Goal: Task Accomplishment & Management: Use online tool/utility

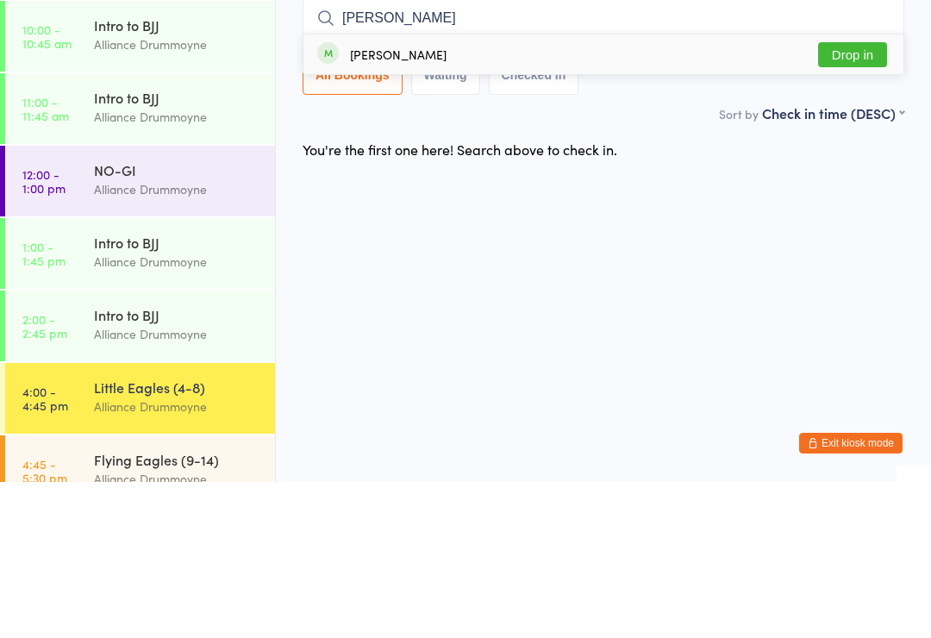
type input "[PERSON_NAME]"
click at [476, 191] on div "[PERSON_NAME] Drop in" at bounding box center [604, 211] width 600 height 40
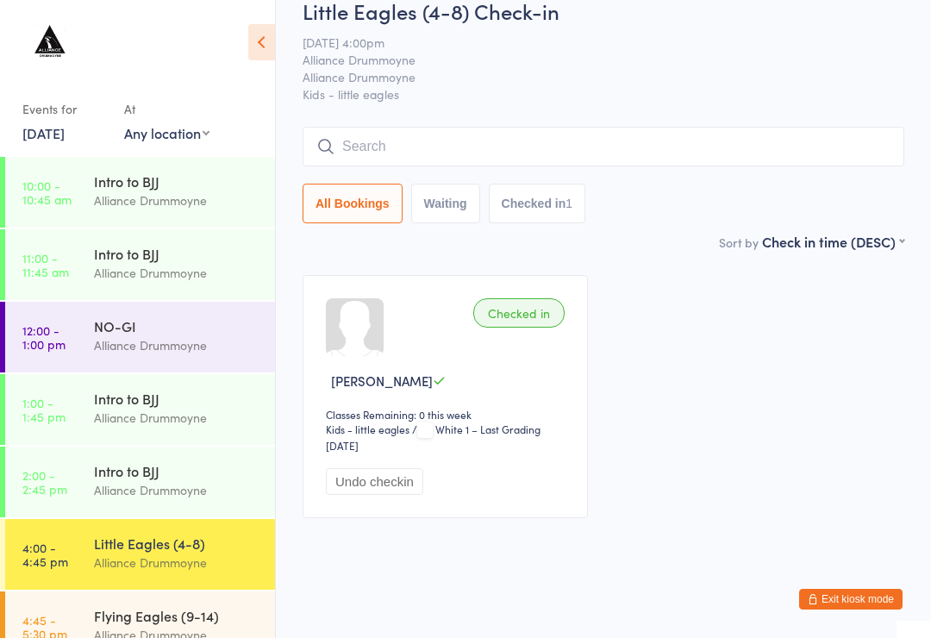
click at [487, 166] on input "search" at bounding box center [604, 147] width 602 height 40
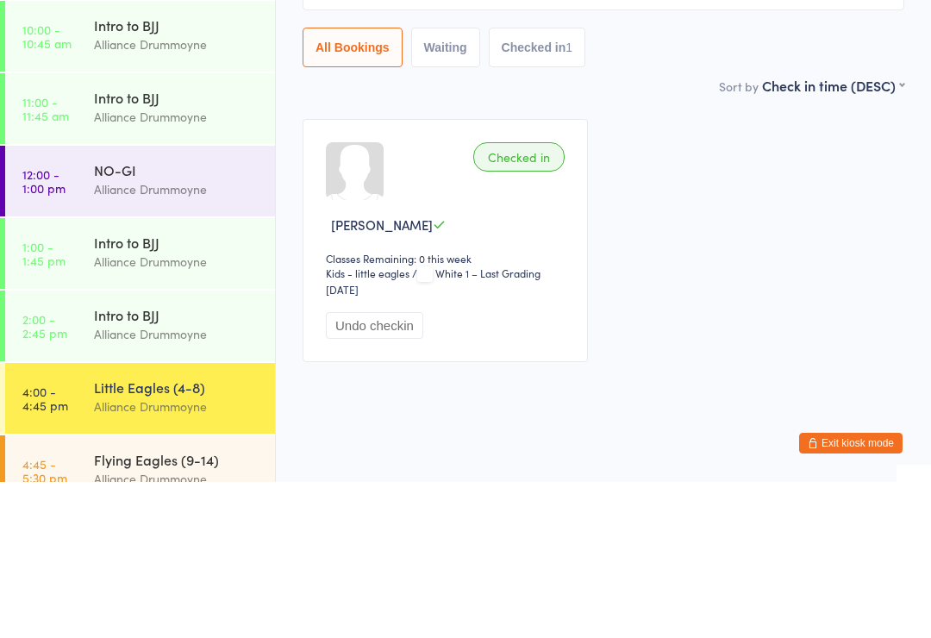
type input "[PERSON_NAME]"
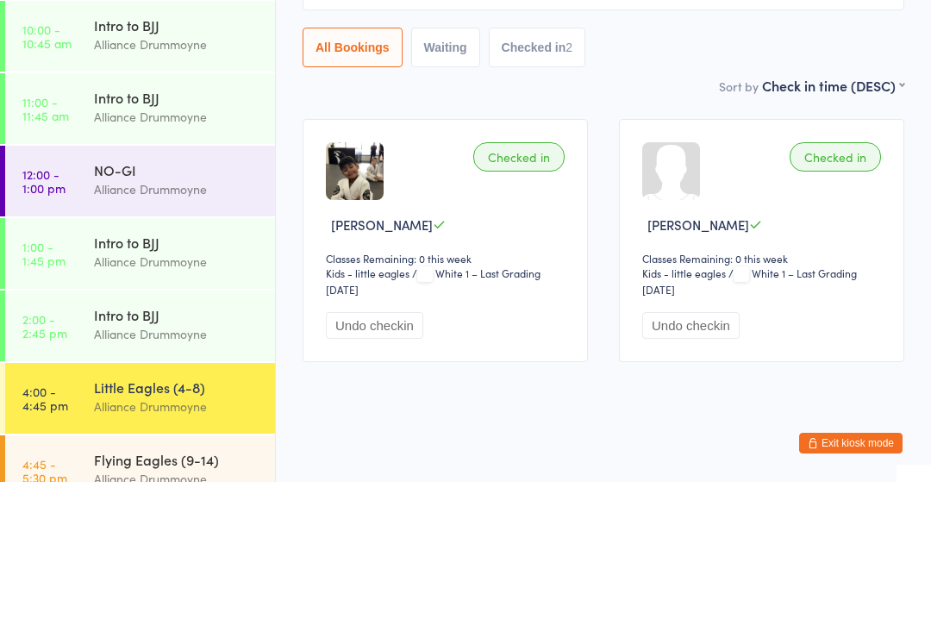
click at [692, 232] on div "Sort by Check in time (DESC) First name (ASC) First name (DESC) Last name (ASC)…" at bounding box center [604, 241] width 602 height 19
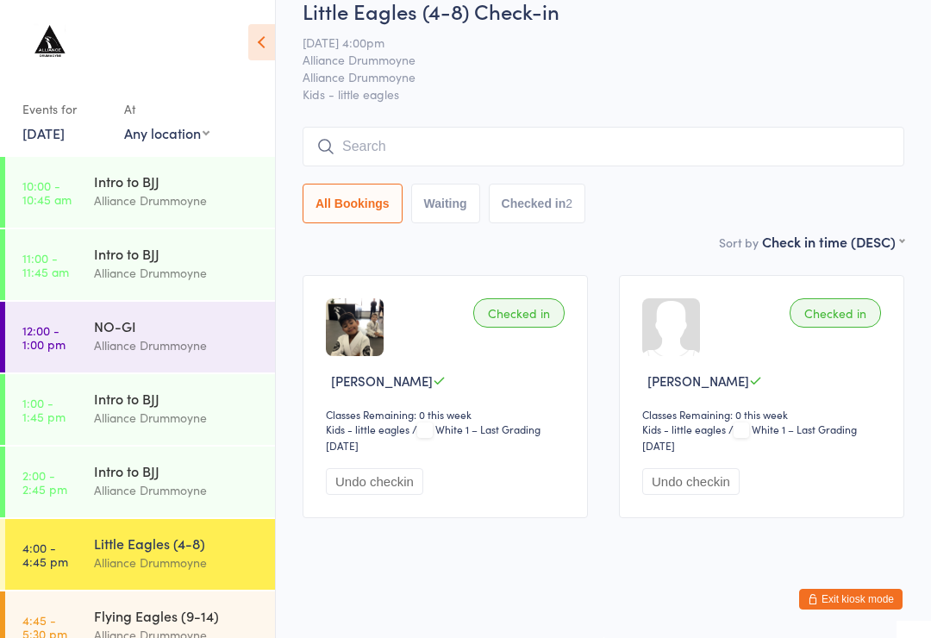
click at [466, 127] on input "search" at bounding box center [604, 147] width 602 height 40
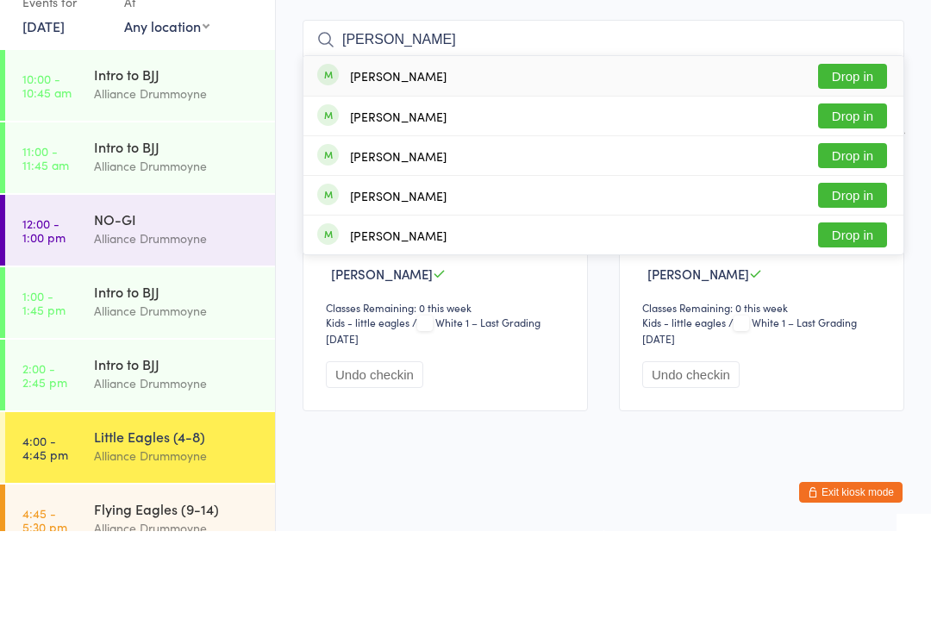
type input "[PERSON_NAME]"
click at [560, 163] on div "[PERSON_NAME] Drop in" at bounding box center [604, 183] width 600 height 40
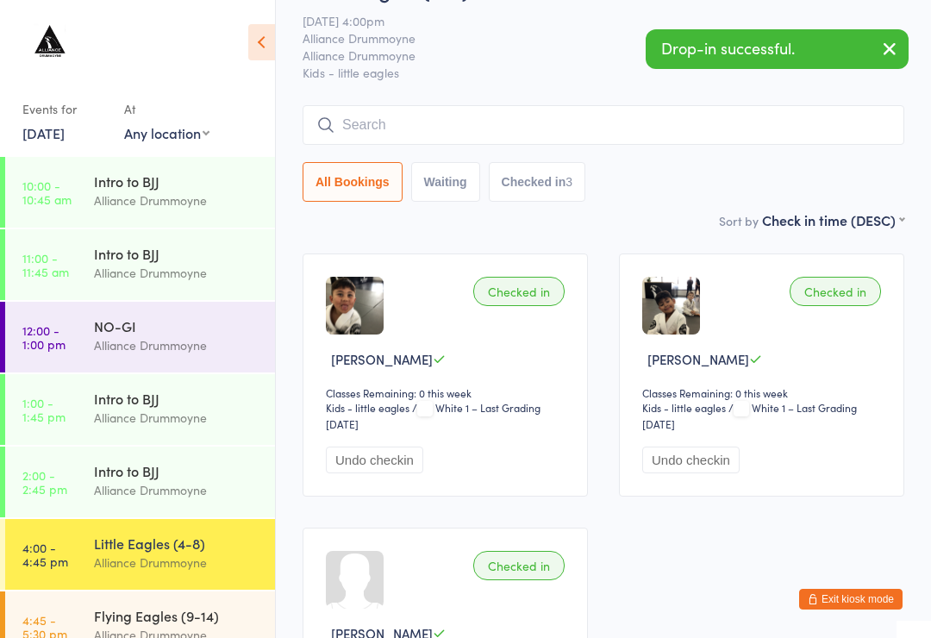
click at [633, 144] on input "search" at bounding box center [604, 125] width 602 height 40
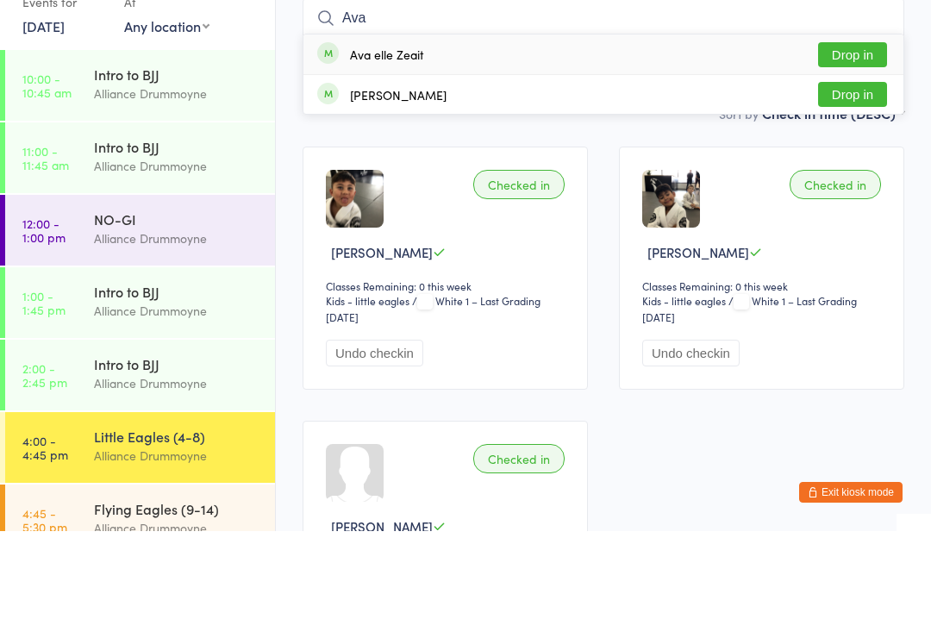
type input "Ava"
click at [396, 154] on div "Ava elle Zeait" at bounding box center [386, 161] width 73 height 14
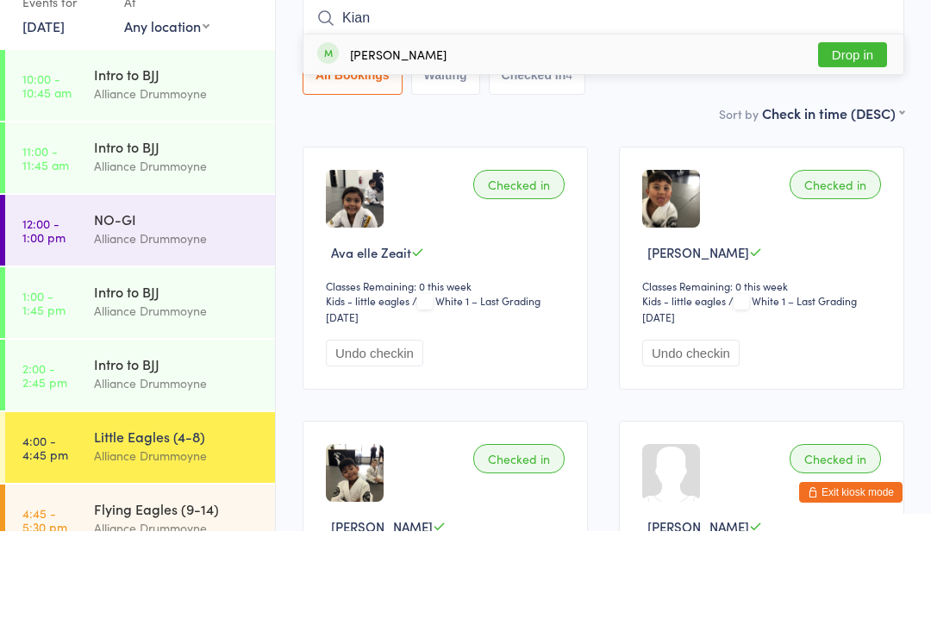
type input "Kian"
click at [520, 141] on div "[PERSON_NAME] Drop in" at bounding box center [604, 161] width 600 height 40
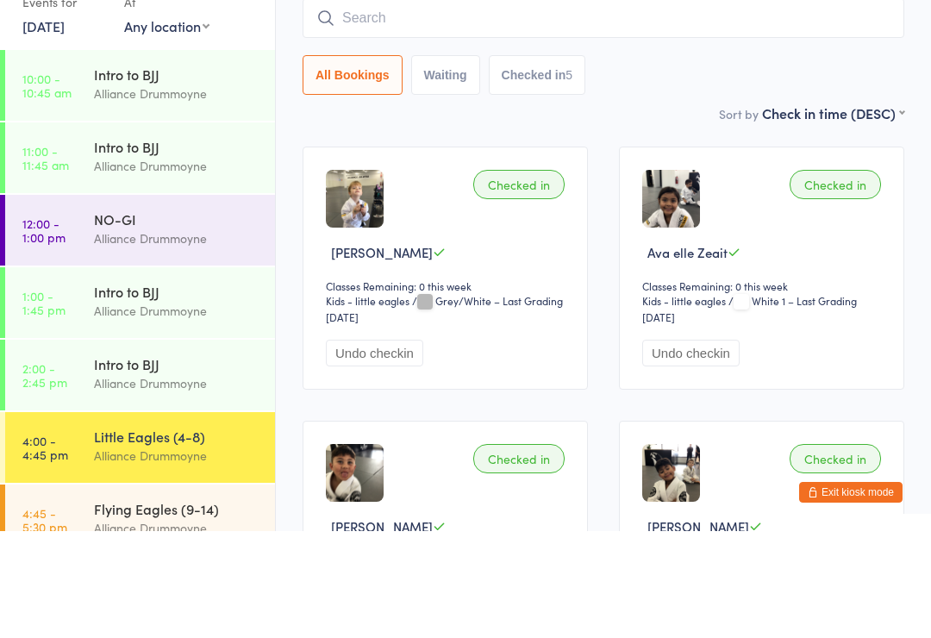
click at [538, 277] on div "Checked in" at bounding box center [518, 291] width 91 height 29
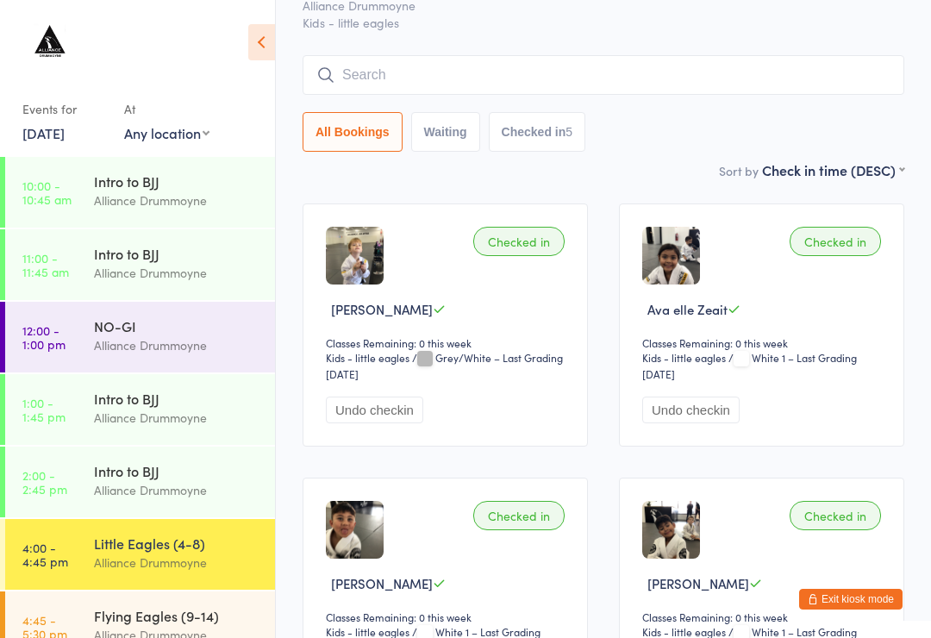
scroll to position [98, 0]
click at [385, 78] on input "search" at bounding box center [604, 76] width 602 height 40
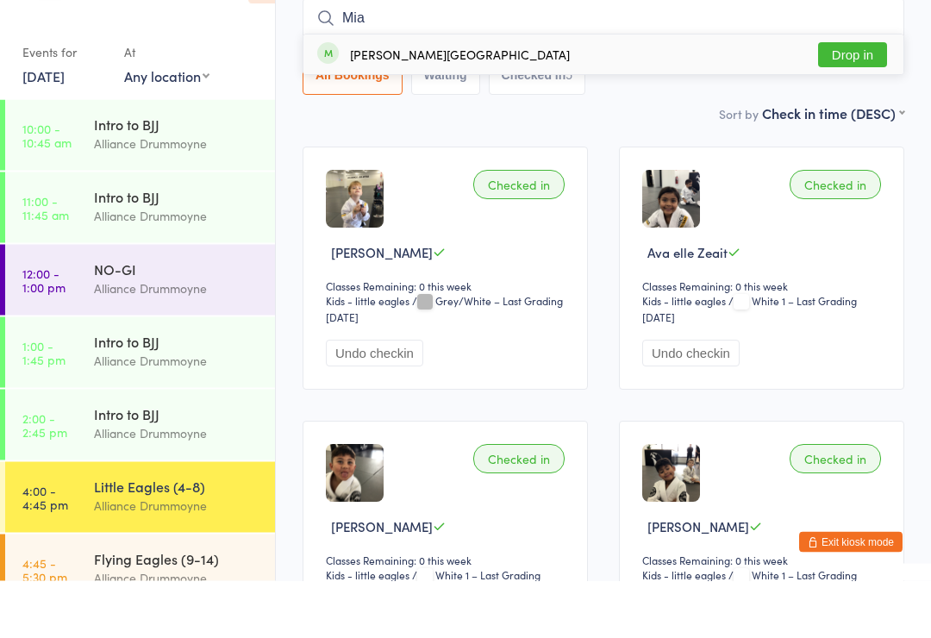
type input "Mia"
click at [440, 105] on div "[PERSON_NAME][GEOGRAPHIC_DATA]" at bounding box center [460, 112] width 220 height 14
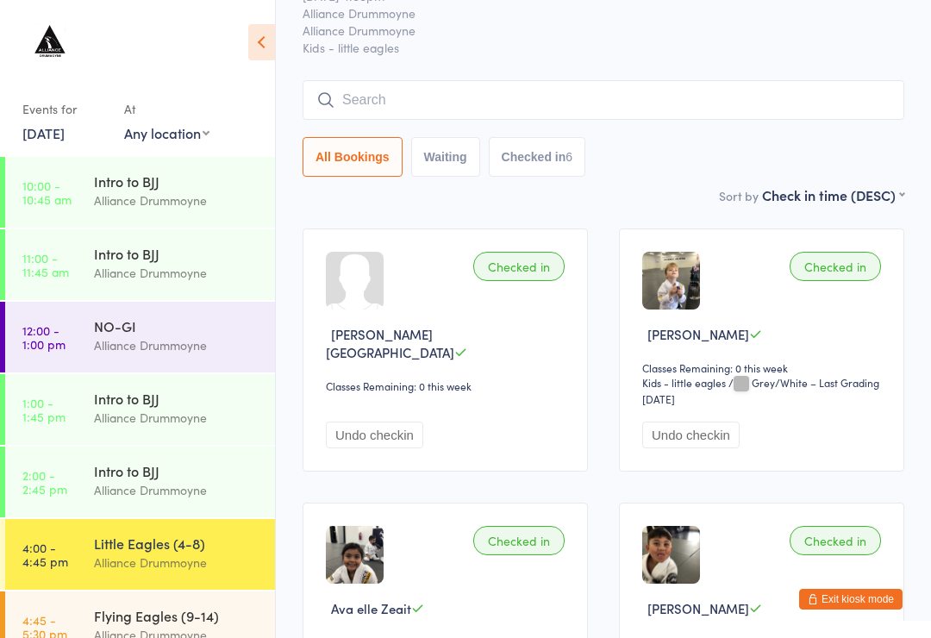
scroll to position [0, 0]
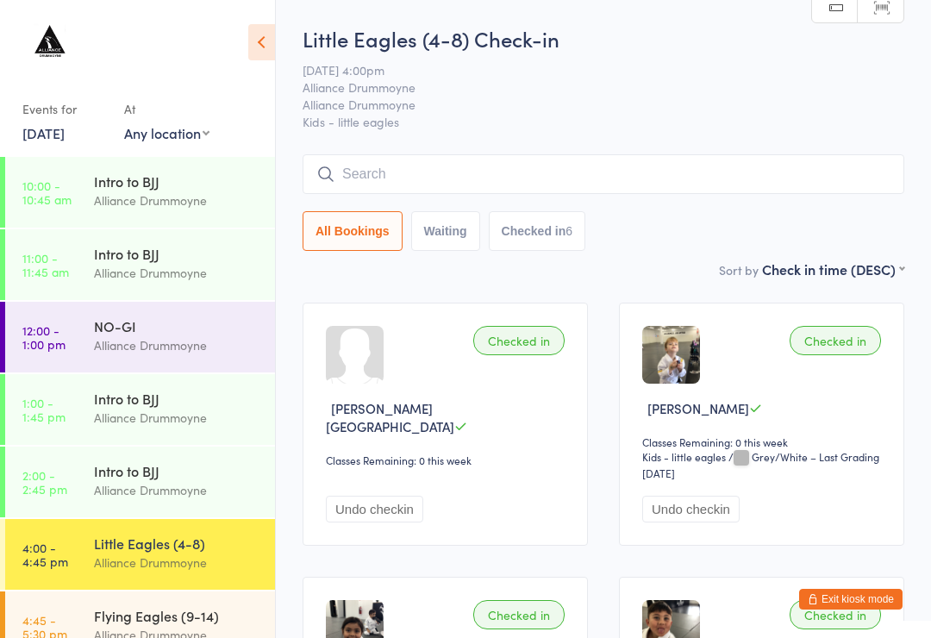
click at [495, 177] on input "search" at bounding box center [604, 174] width 602 height 40
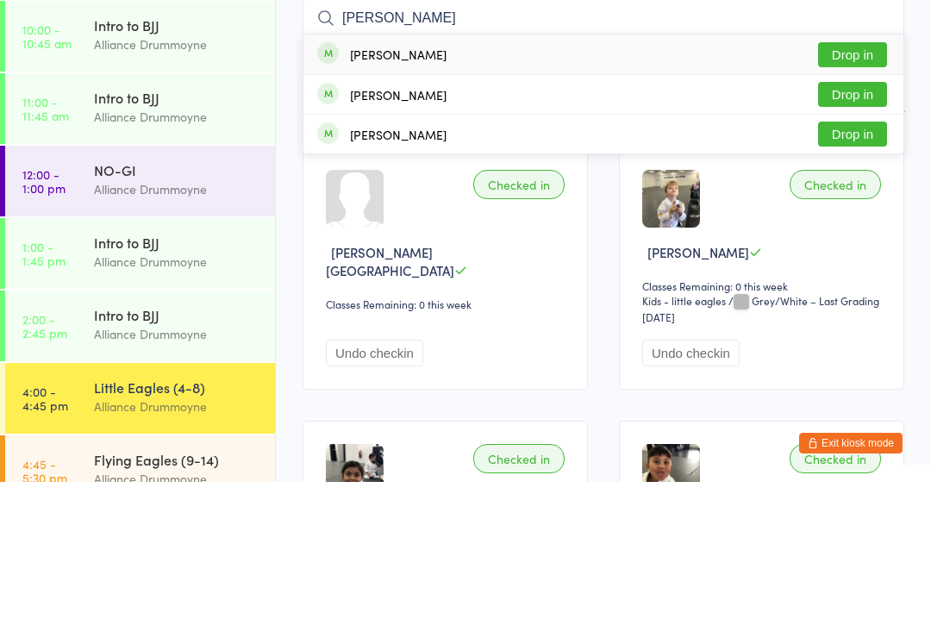
type input "[PERSON_NAME]"
click at [855, 198] on button "Drop in" at bounding box center [852, 210] width 69 height 25
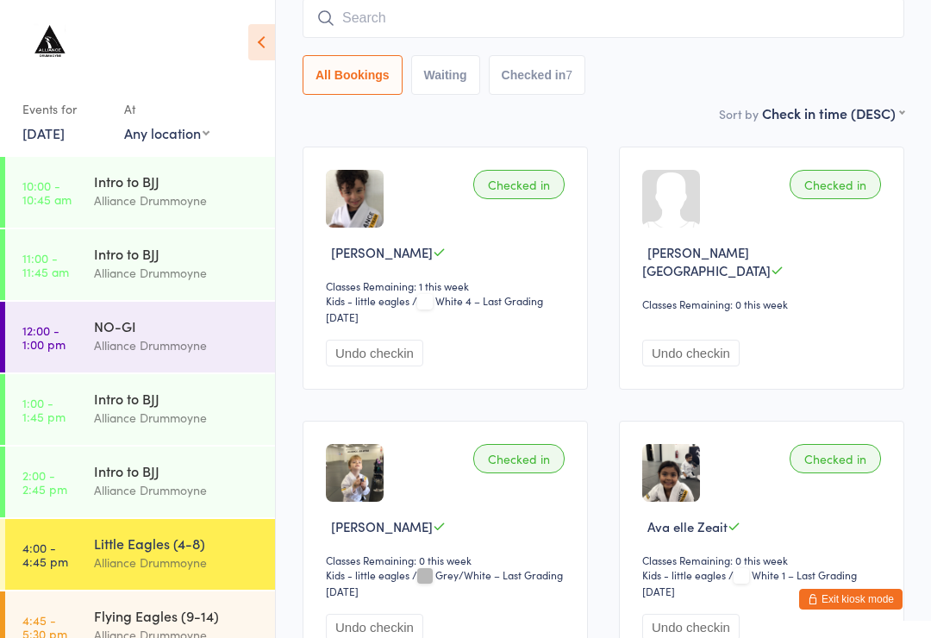
click at [476, 20] on input "search" at bounding box center [604, 18] width 602 height 40
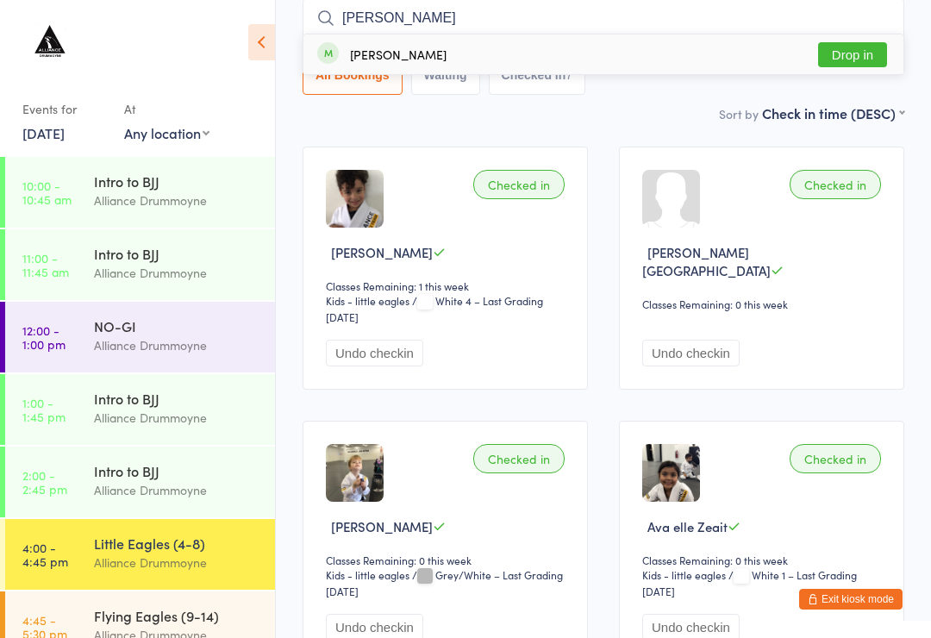
type input "[PERSON_NAME]"
click at [858, 59] on button "Drop in" at bounding box center [852, 54] width 69 height 25
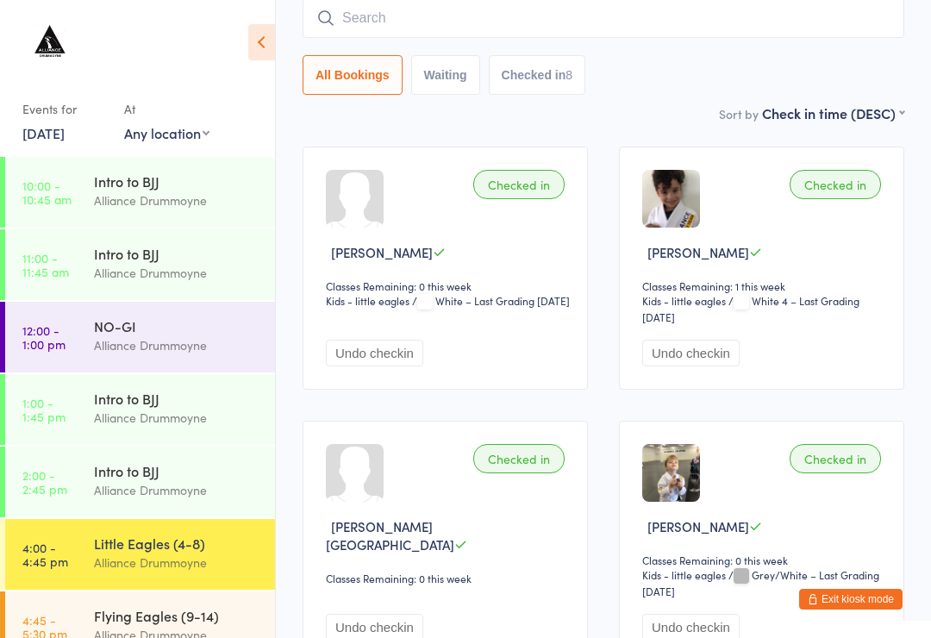
click at [392, 23] on input "search" at bounding box center [604, 18] width 602 height 40
type input "Ney"
click at [859, 61] on button "Drop in" at bounding box center [852, 54] width 69 height 25
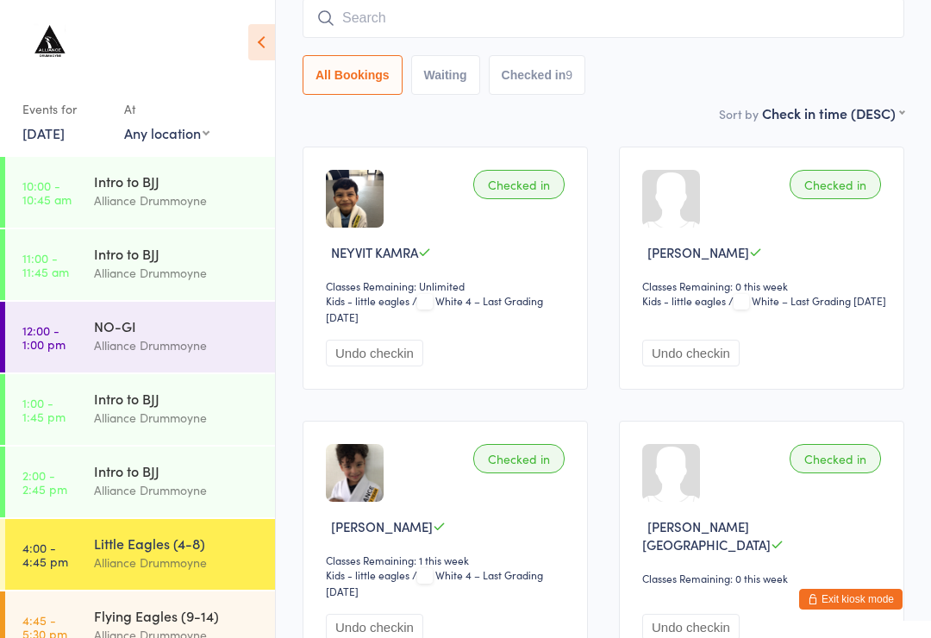
click at [583, 28] on input "search" at bounding box center [604, 18] width 602 height 40
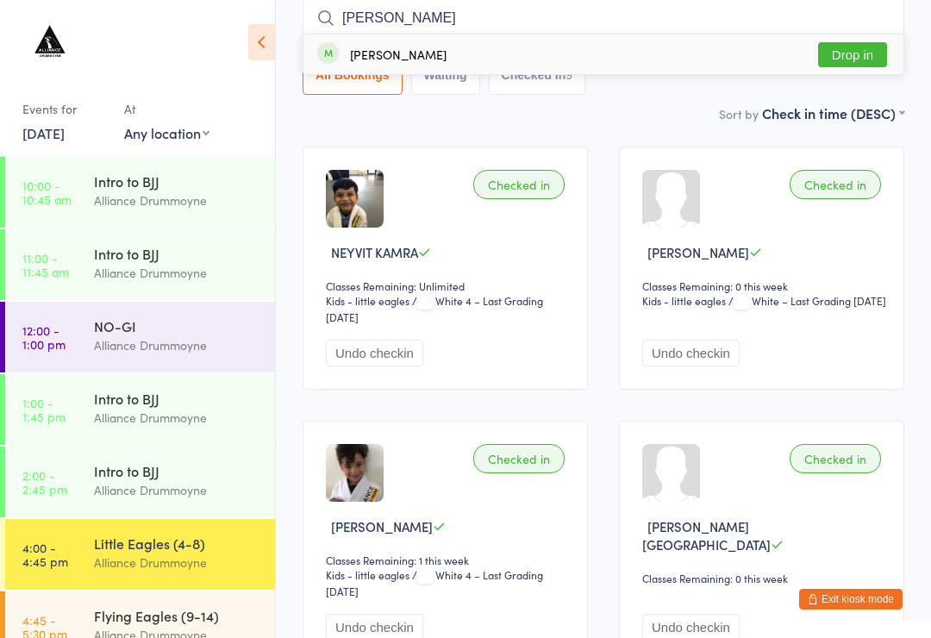
type input "[PERSON_NAME]"
click at [843, 54] on button "Drop in" at bounding box center [852, 54] width 69 height 25
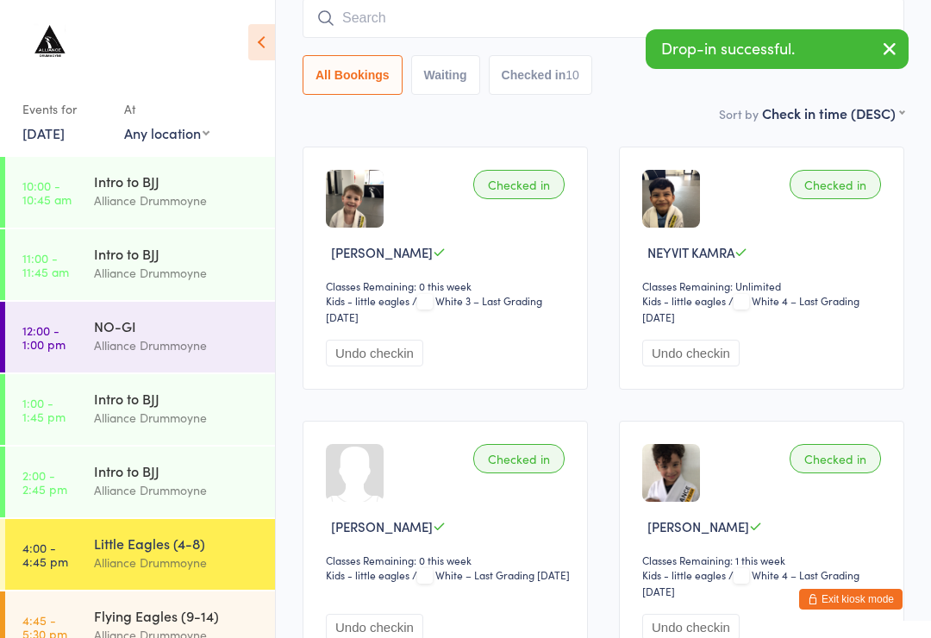
click at [508, 28] on input "search" at bounding box center [604, 18] width 602 height 40
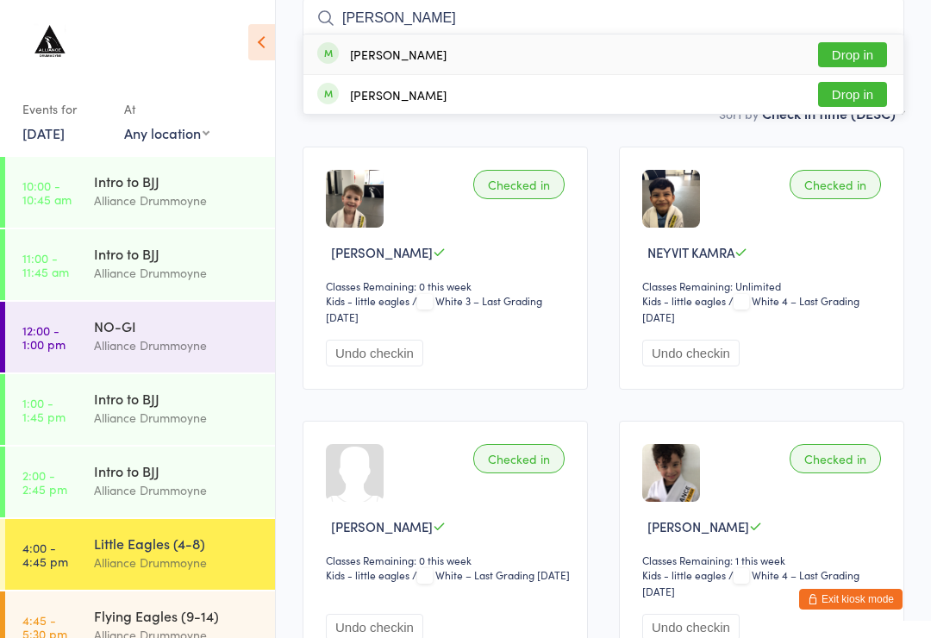
type input "[PERSON_NAME]"
click at [850, 100] on button "Drop in" at bounding box center [852, 94] width 69 height 25
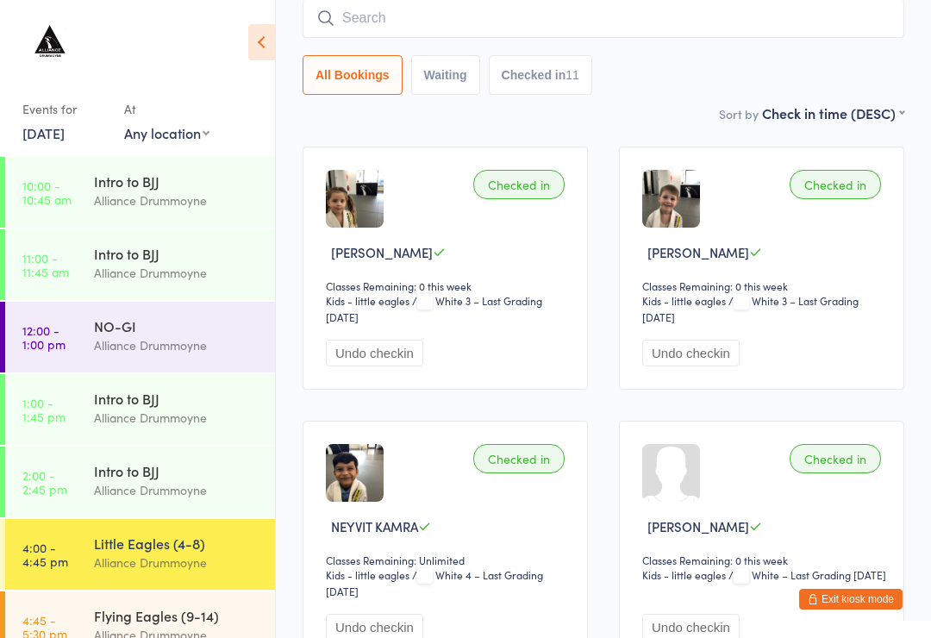
click at [435, 19] on input "search" at bounding box center [604, 18] width 602 height 40
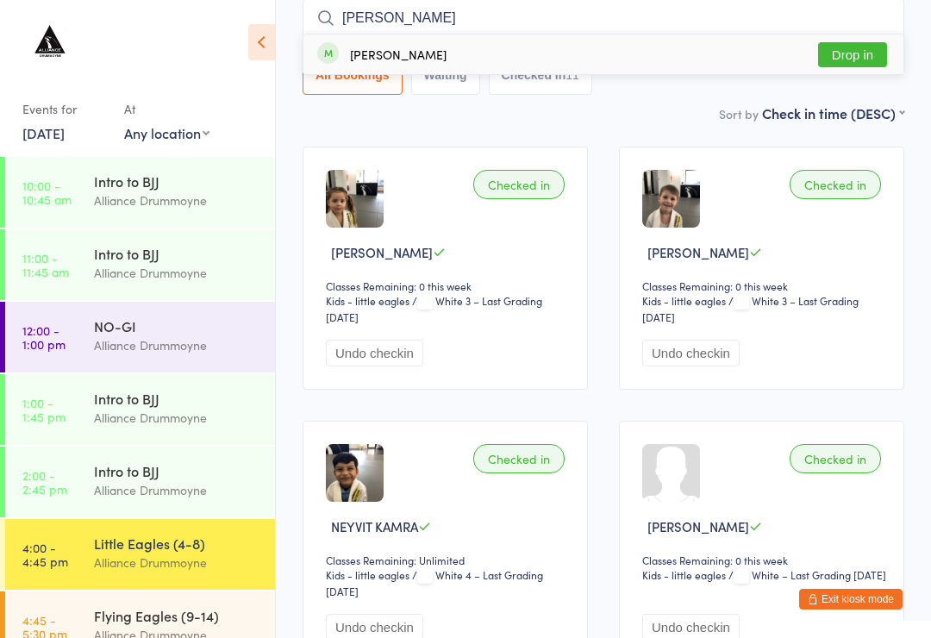
type input "[PERSON_NAME]"
click at [847, 44] on button "Drop in" at bounding box center [852, 54] width 69 height 25
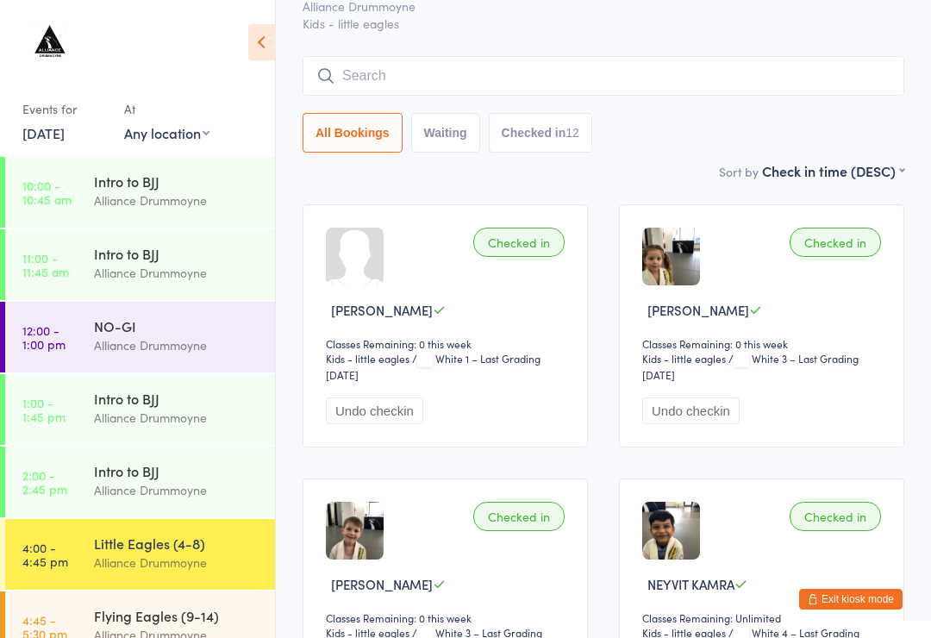
scroll to position [43, 0]
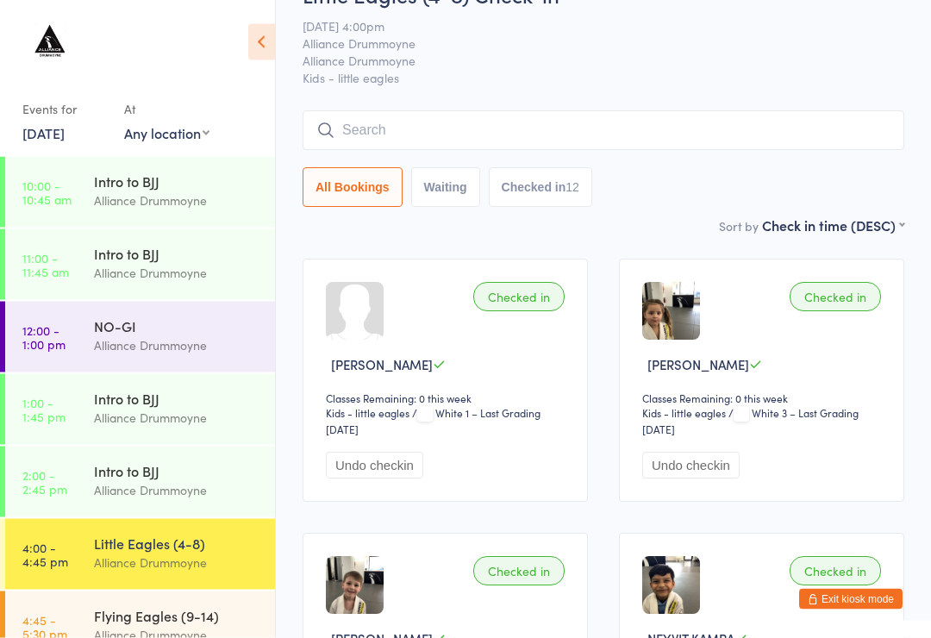
click at [201, 556] on div "Alliance Drummoyne" at bounding box center [177, 563] width 166 height 20
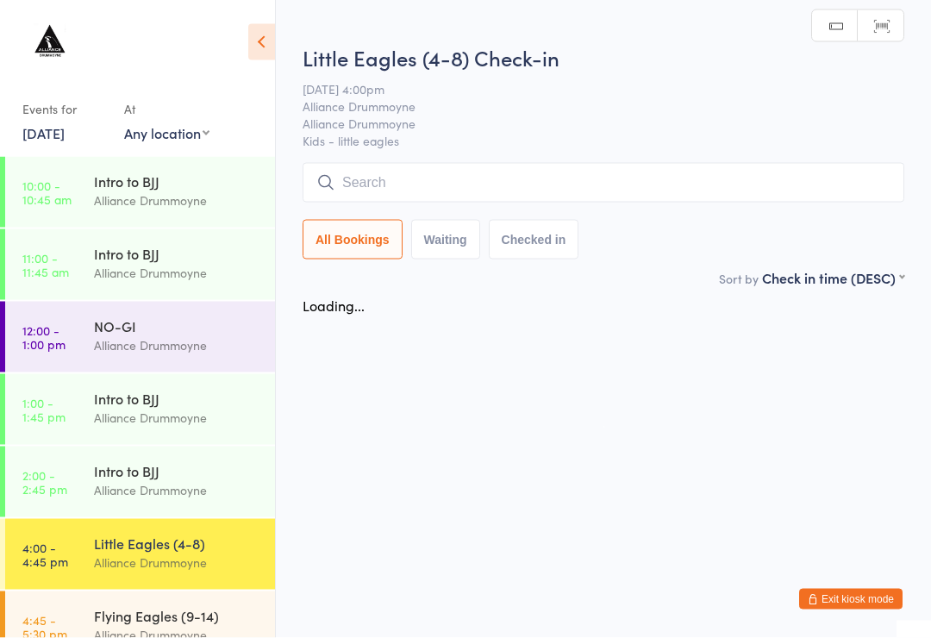
scroll to position [0, 0]
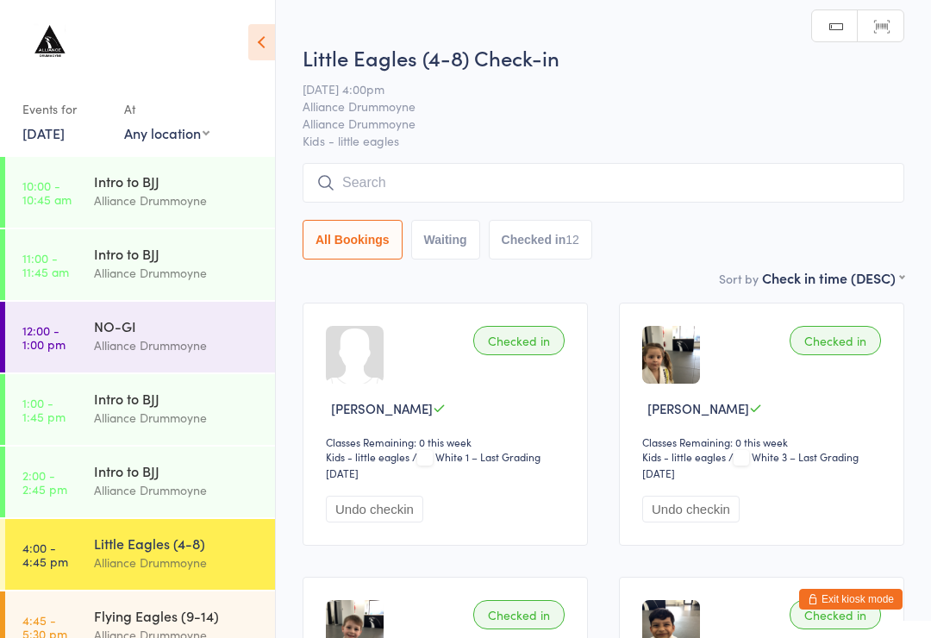
click at [511, 166] on input "search" at bounding box center [604, 183] width 602 height 40
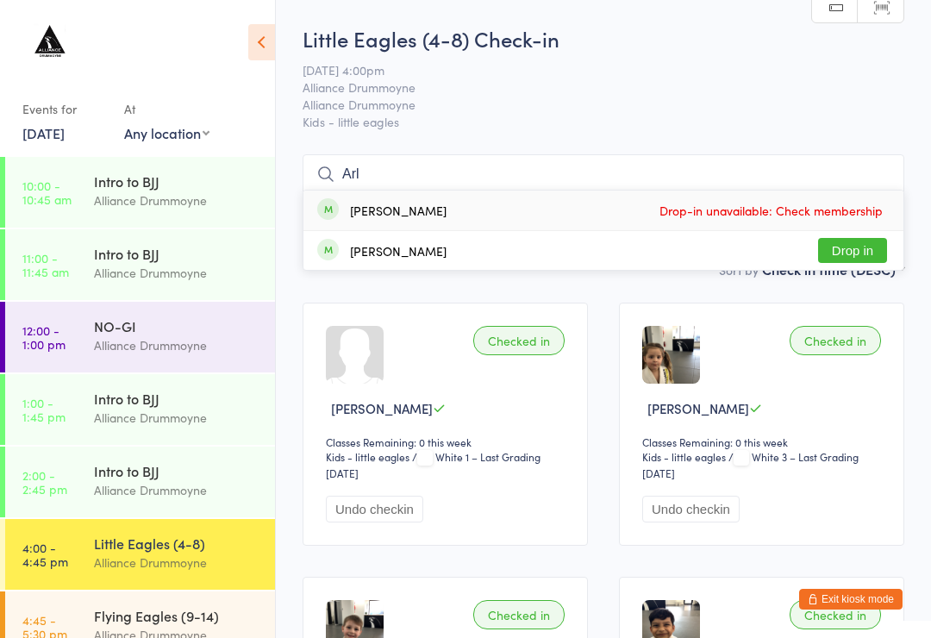
type input "Arl"
click at [423, 249] on div "[PERSON_NAME] Drop in" at bounding box center [604, 250] width 600 height 39
